Goal: Task Accomplishment & Management: Use online tool/utility

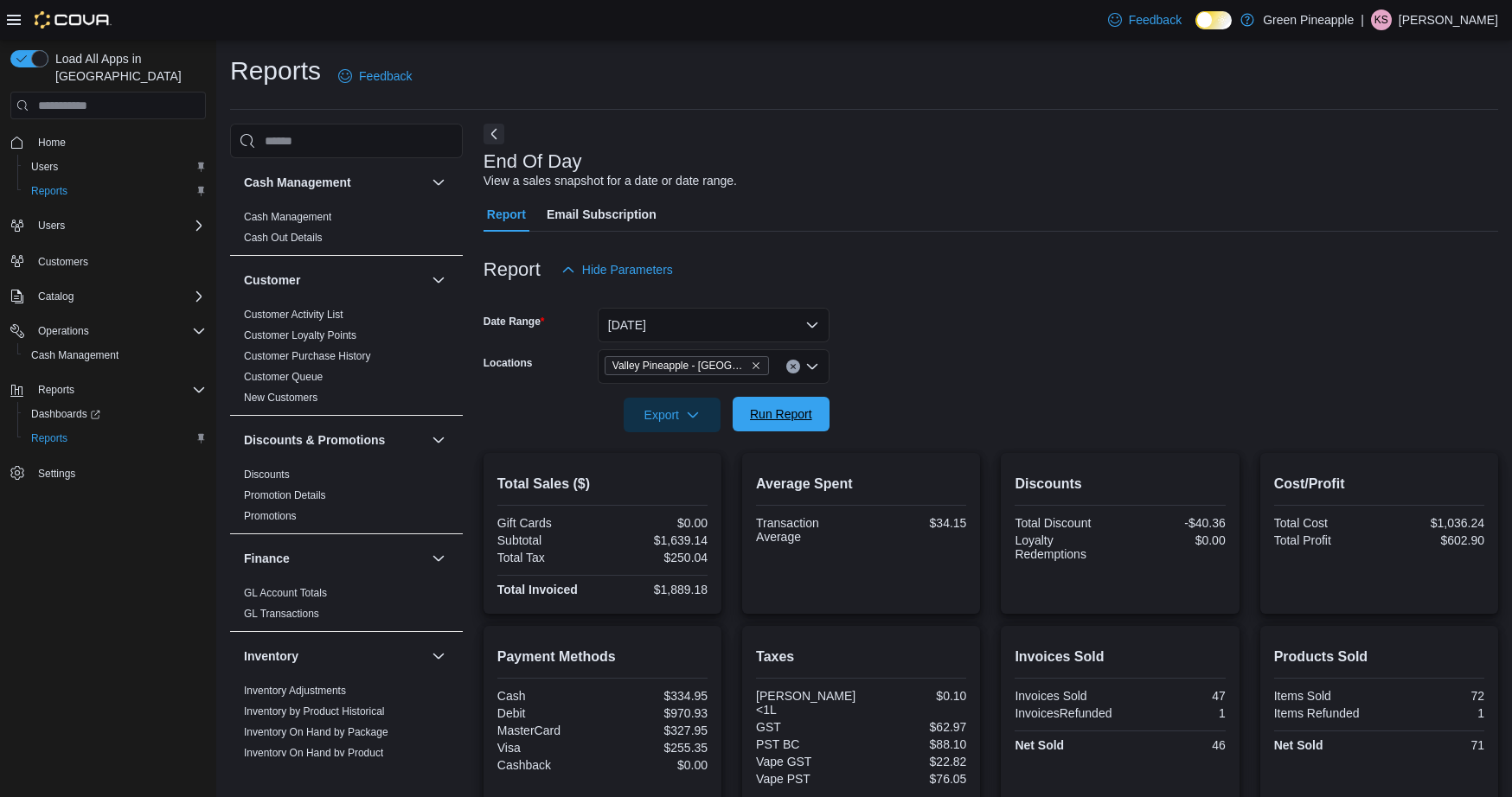
scroll to position [172, 0]
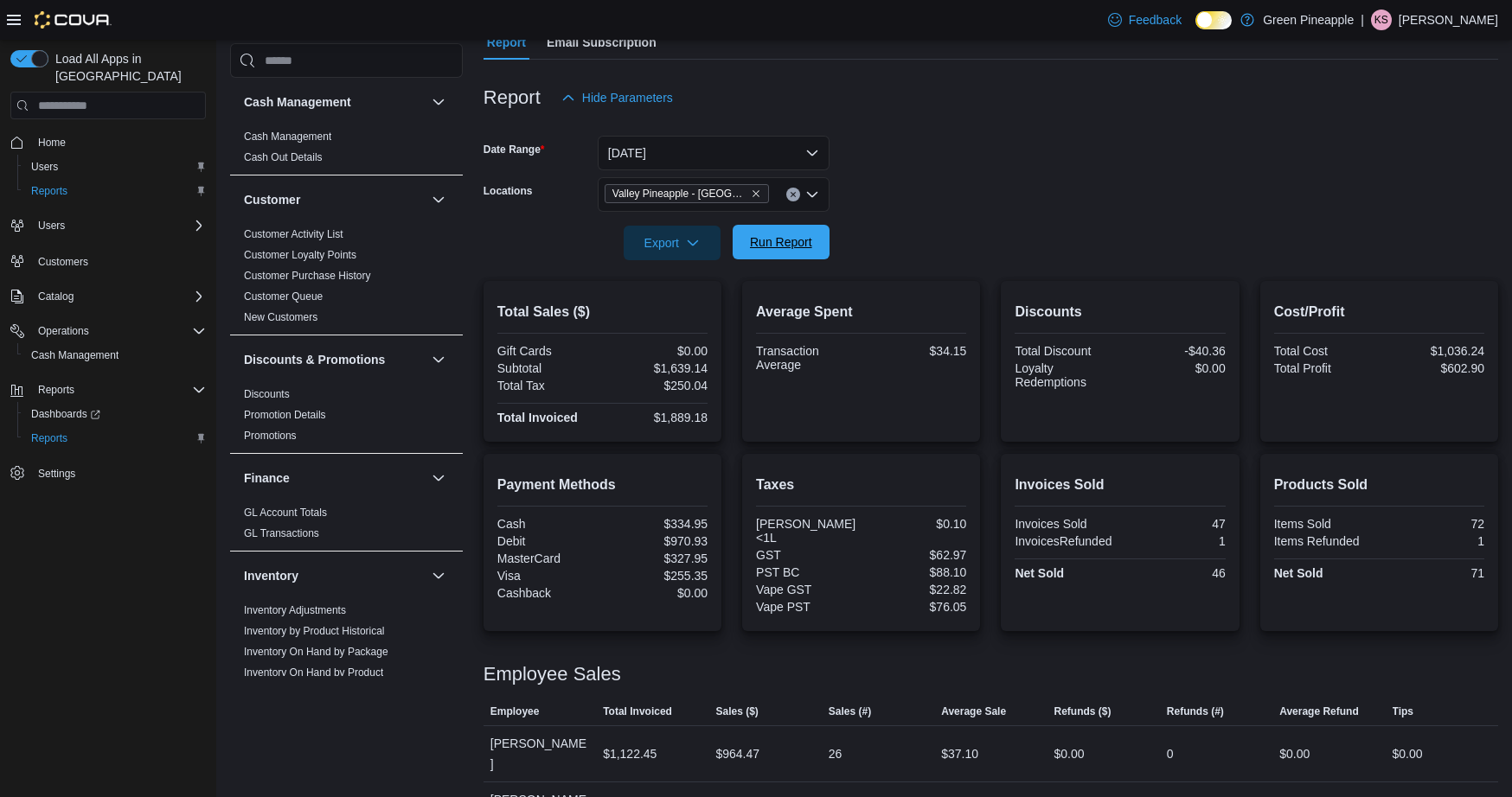
click at [801, 246] on span "Run Report" at bounding box center [781, 242] width 62 height 17
click at [777, 229] on span "Run Report" at bounding box center [781, 243] width 76 height 35
click at [795, 245] on span "Run Report" at bounding box center [781, 242] width 62 height 17
click at [1455, 13] on p "[PERSON_NAME]" at bounding box center [1447, 19] width 99 height 21
click at [1399, 175] on span "Sign Out" at bounding box center [1385, 169] width 47 height 17
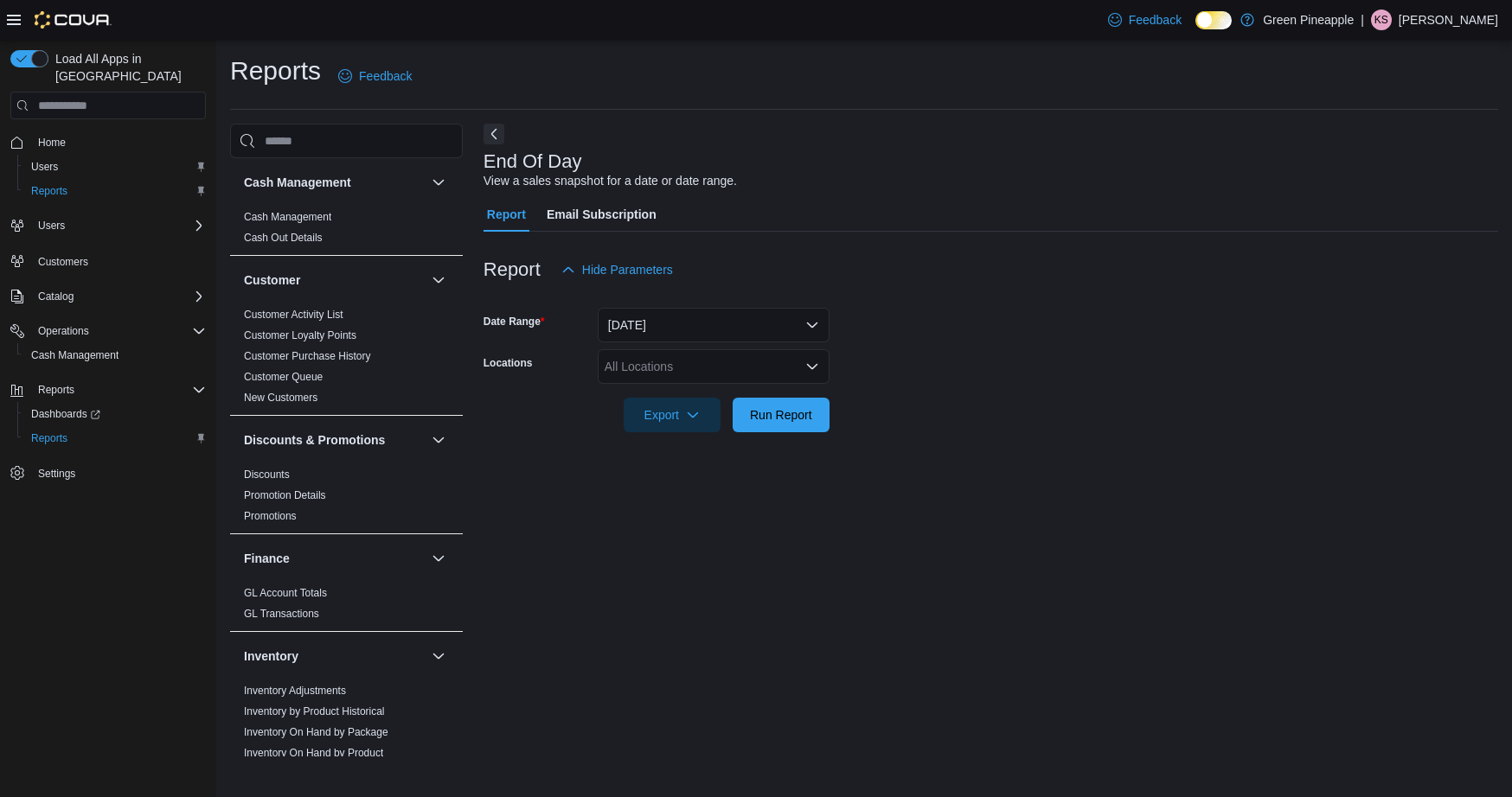
click at [689, 357] on div "All Locations" at bounding box center [713, 367] width 232 height 35
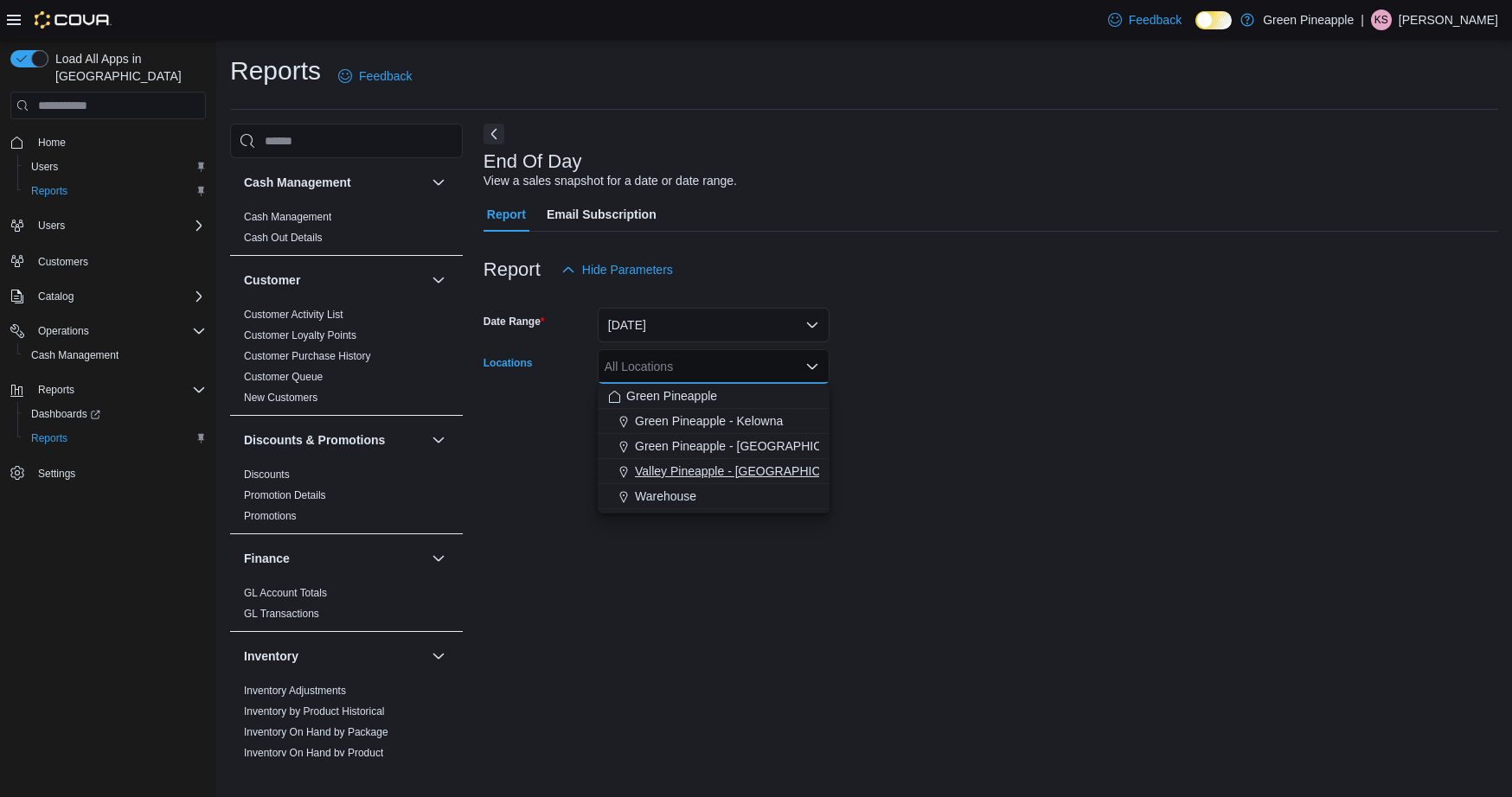
click at [732, 471] on span "Valley Pineapple - [GEOGRAPHIC_DATA]" at bounding box center [747, 471] width 225 height 17
click at [916, 460] on div "End Of Day View a sales snapshot for a date or date range. Report Email Subscri…" at bounding box center [990, 440] width 1014 height 633
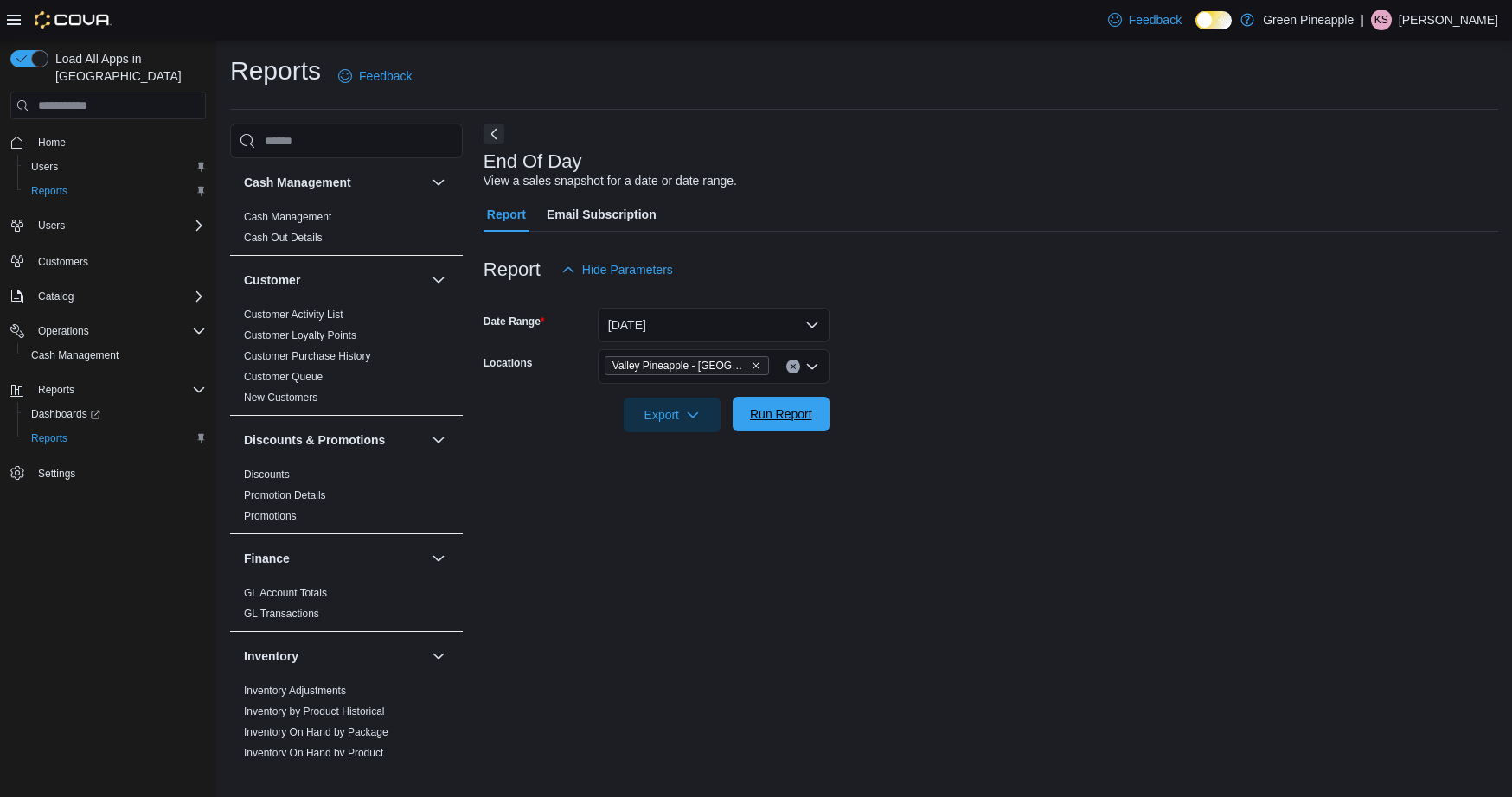
click at [769, 400] on span "Run Report" at bounding box center [781, 414] width 76 height 35
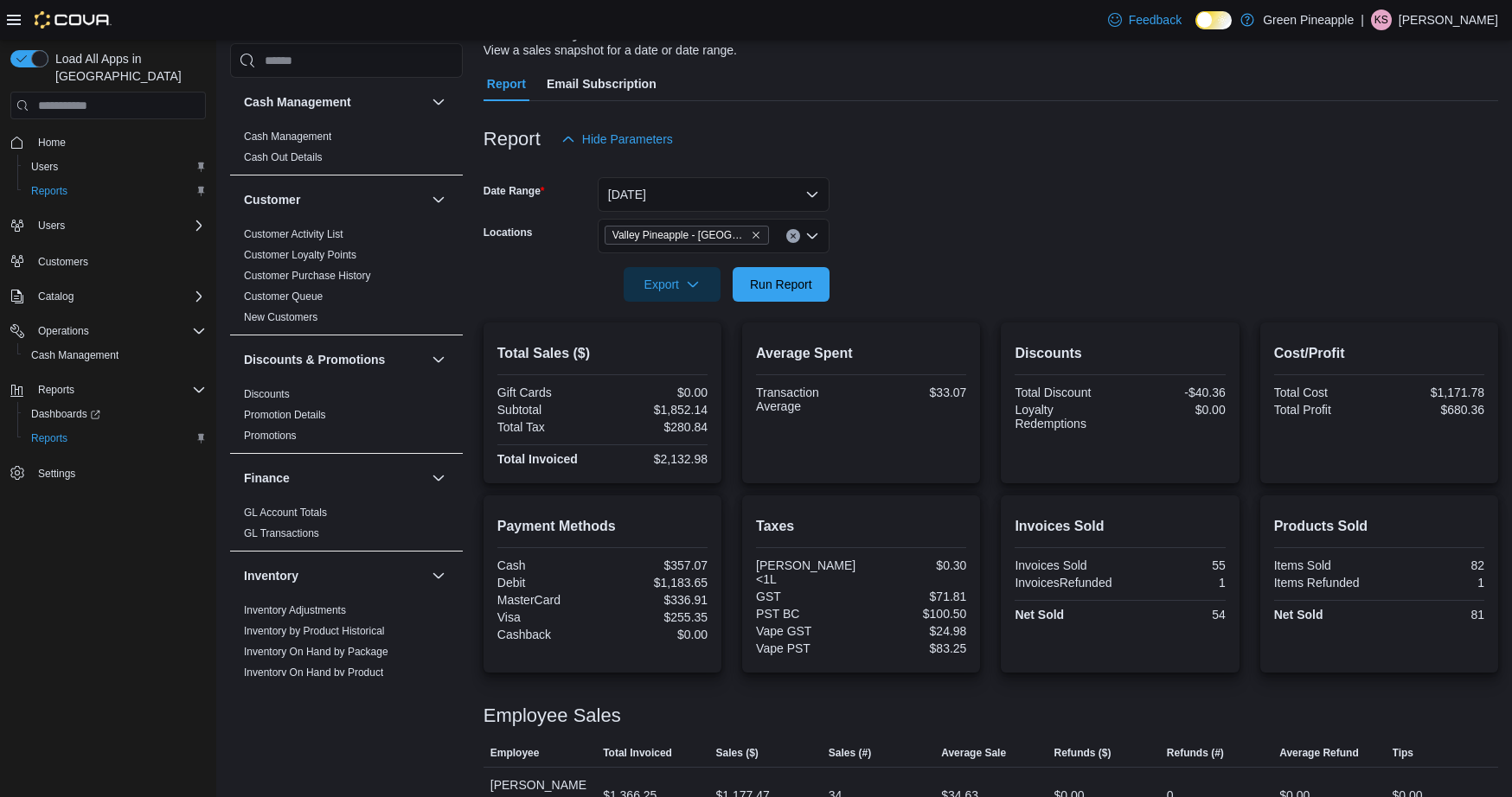
scroll to position [163, 0]
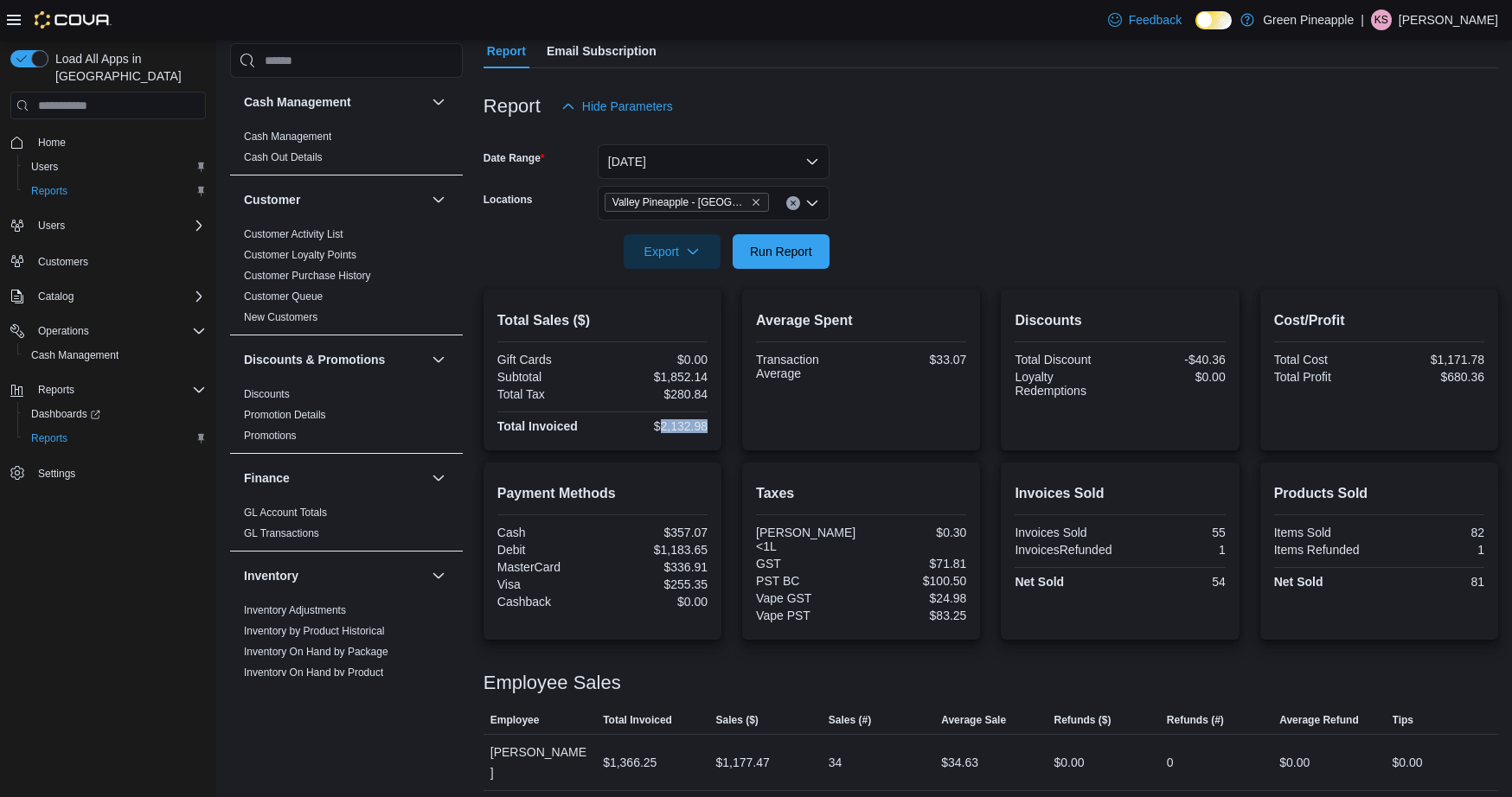
drag, startPoint x: 659, startPoint y: 430, endPoint x: 706, endPoint y: 430, distance: 47.0
click at [706, 430] on div "$2,132.98" at bounding box center [657, 426] width 102 height 14
copy div "2,132.98"
drag, startPoint x: 1471, startPoint y: 24, endPoint x: 1468, endPoint y: 33, distance: 9.5
click at [1471, 24] on p "[PERSON_NAME]" at bounding box center [1447, 19] width 99 height 21
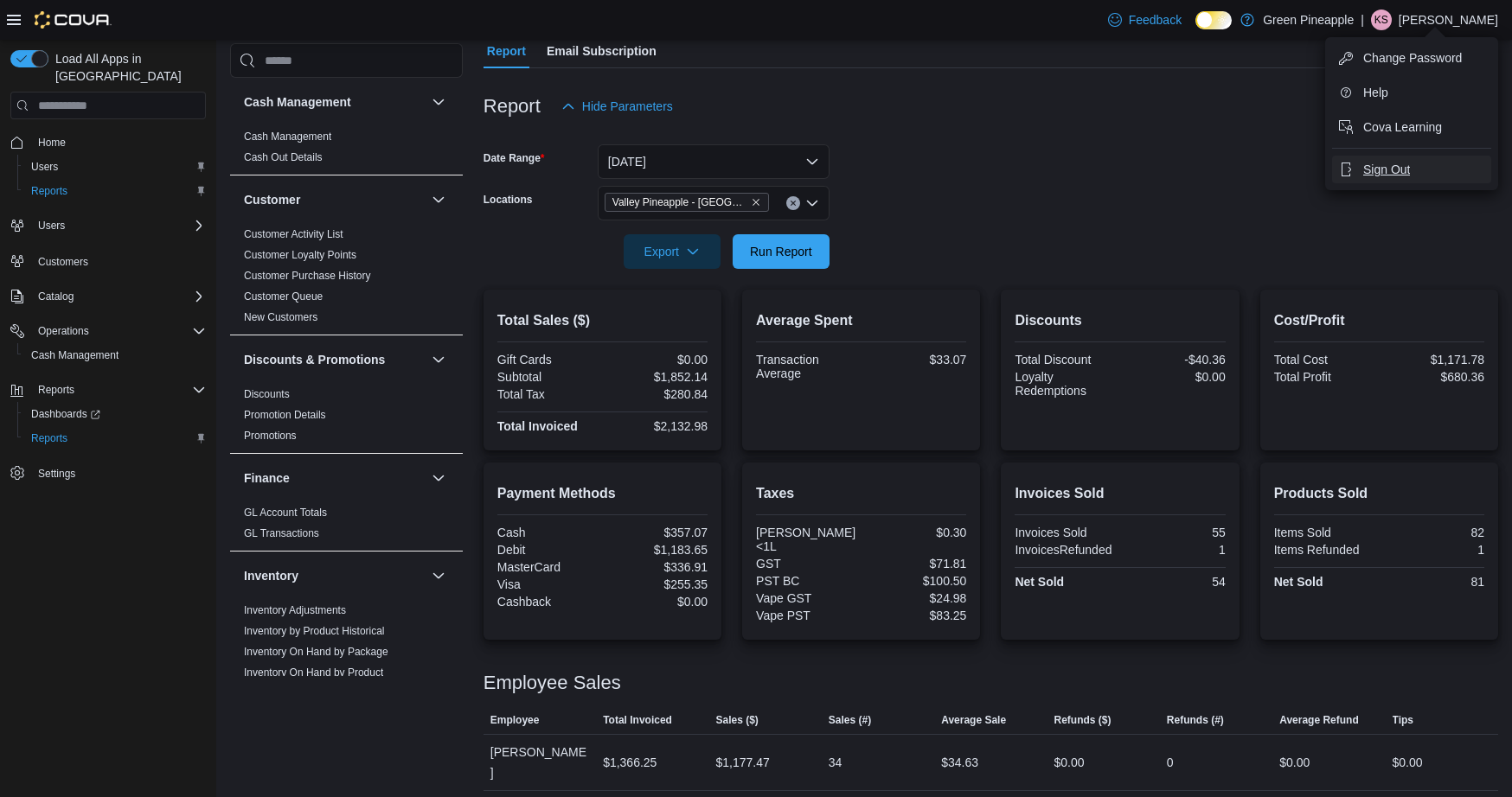
drag, startPoint x: 1399, startPoint y: 171, endPoint x: 1355, endPoint y: 159, distance: 45.6
click at [1399, 171] on span "Sign Out" at bounding box center [1385, 169] width 47 height 17
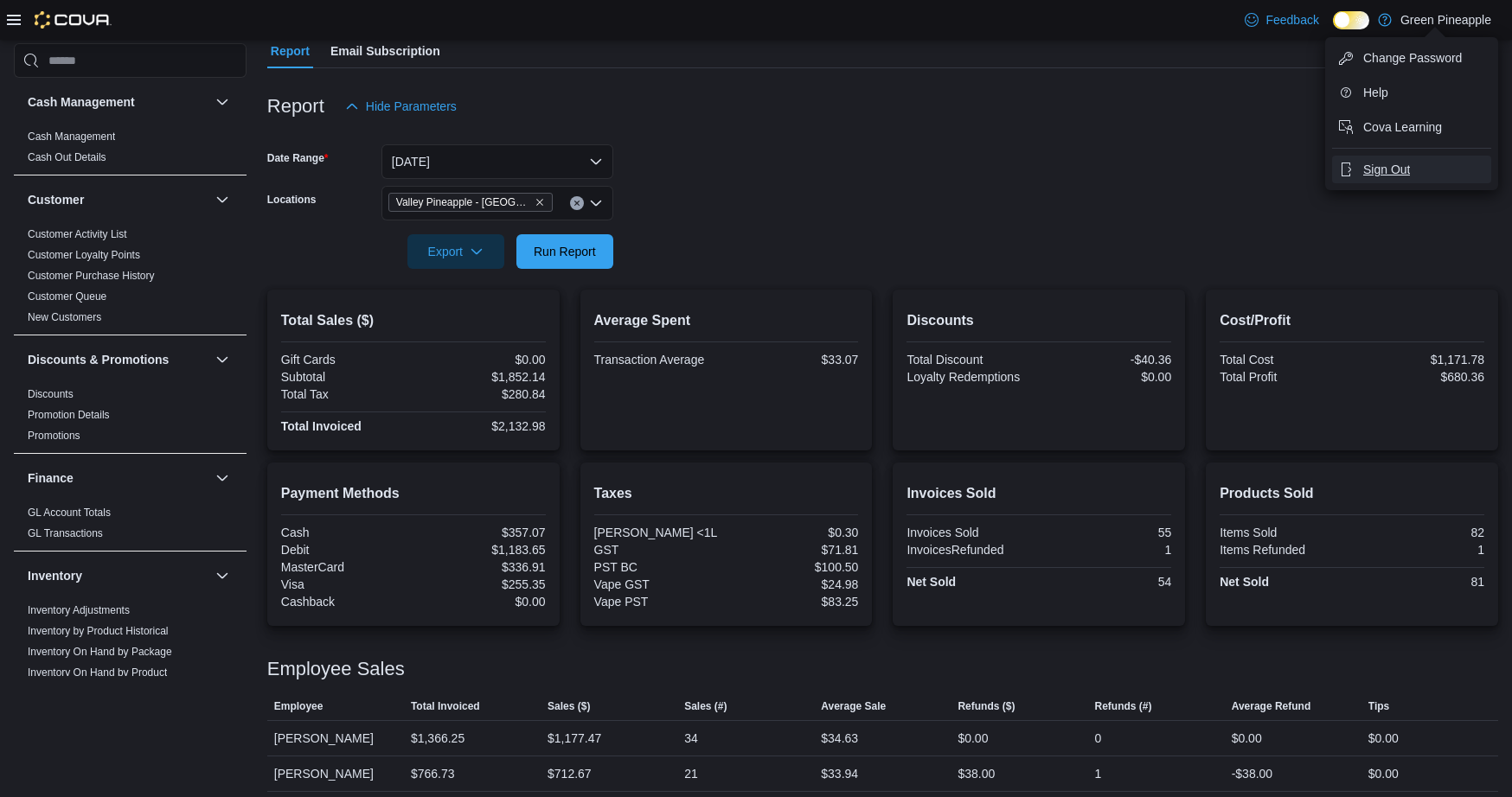
scroll to position [164, 0]
